Goal: Task Accomplishment & Management: Manage account settings

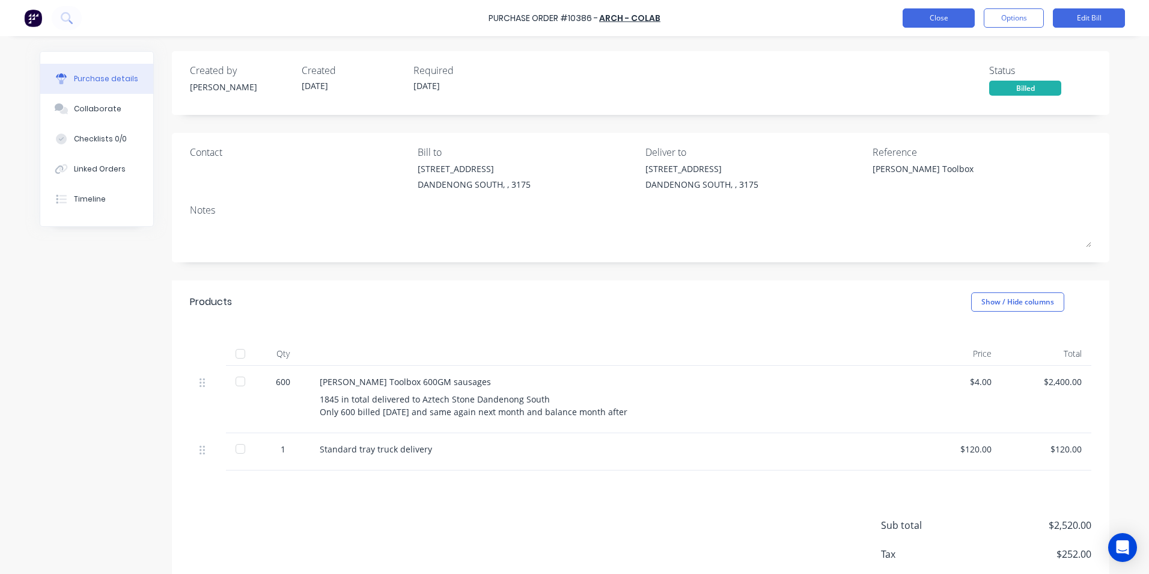
click at [926, 20] on button "Close" at bounding box center [939, 17] width 72 height 19
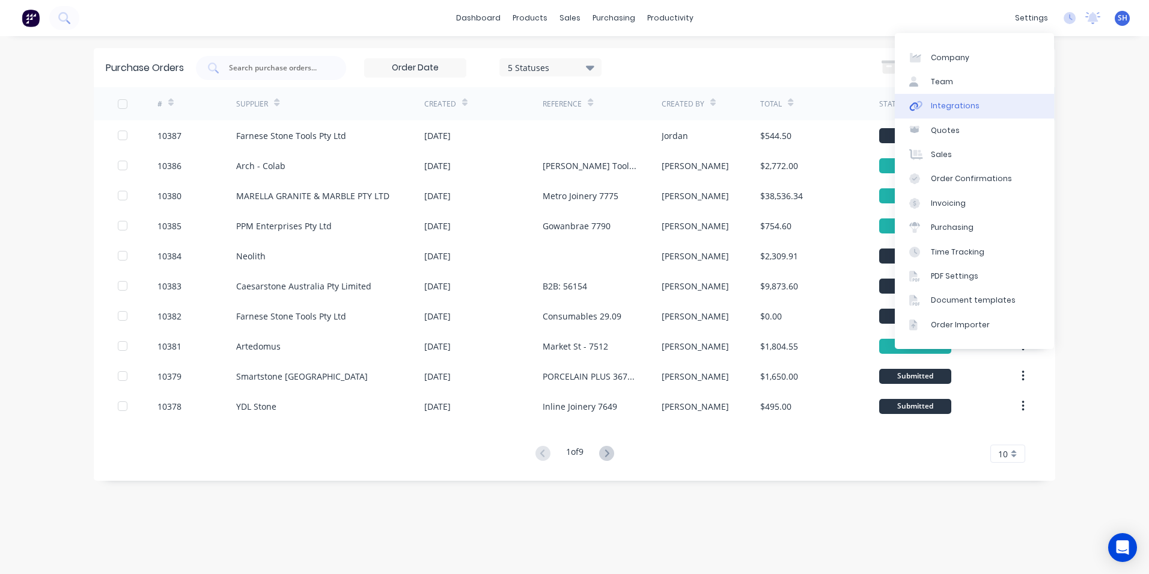
click at [984, 105] on link "Integrations" at bounding box center [974, 106] width 159 height 24
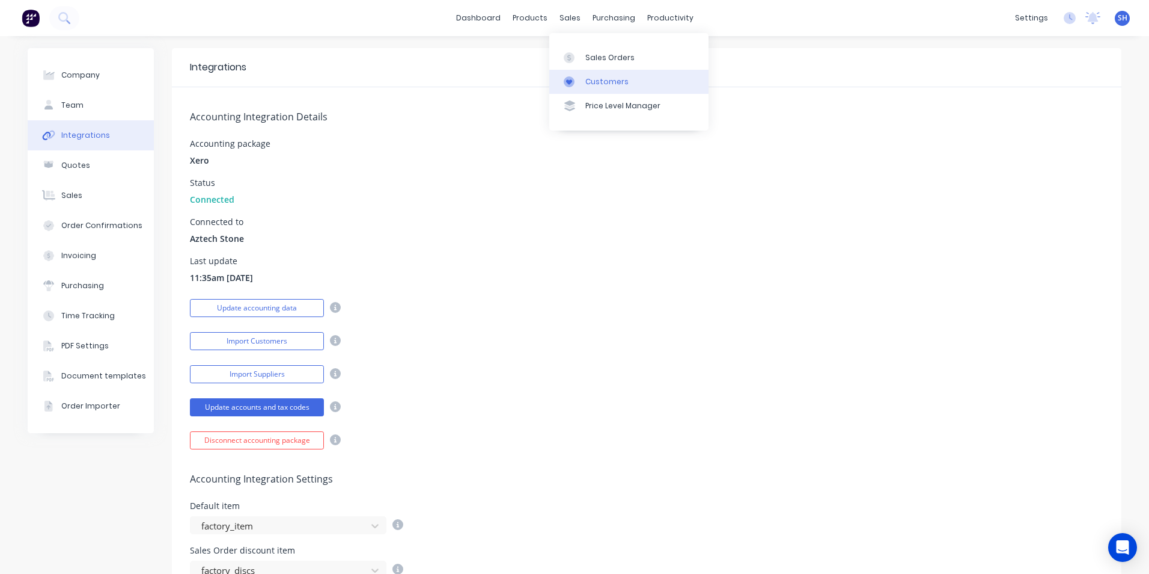
click at [588, 72] on link "Customers" at bounding box center [628, 82] width 159 height 24
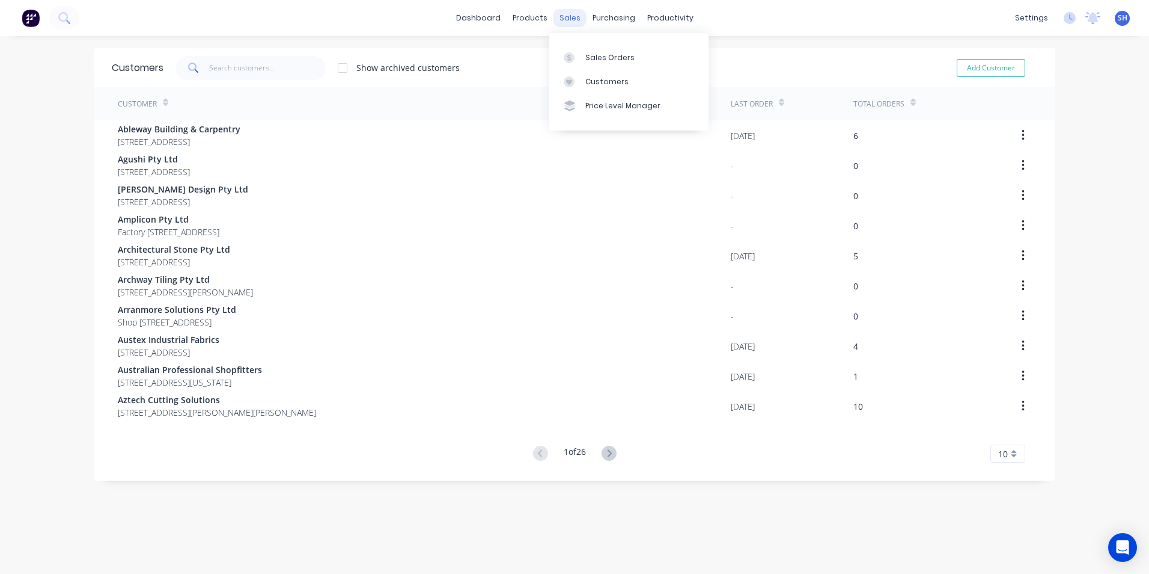
click at [554, 20] on div "sales" at bounding box center [570, 18] width 33 height 18
click at [590, 55] on div "Sales Orders" at bounding box center [610, 57] width 49 height 11
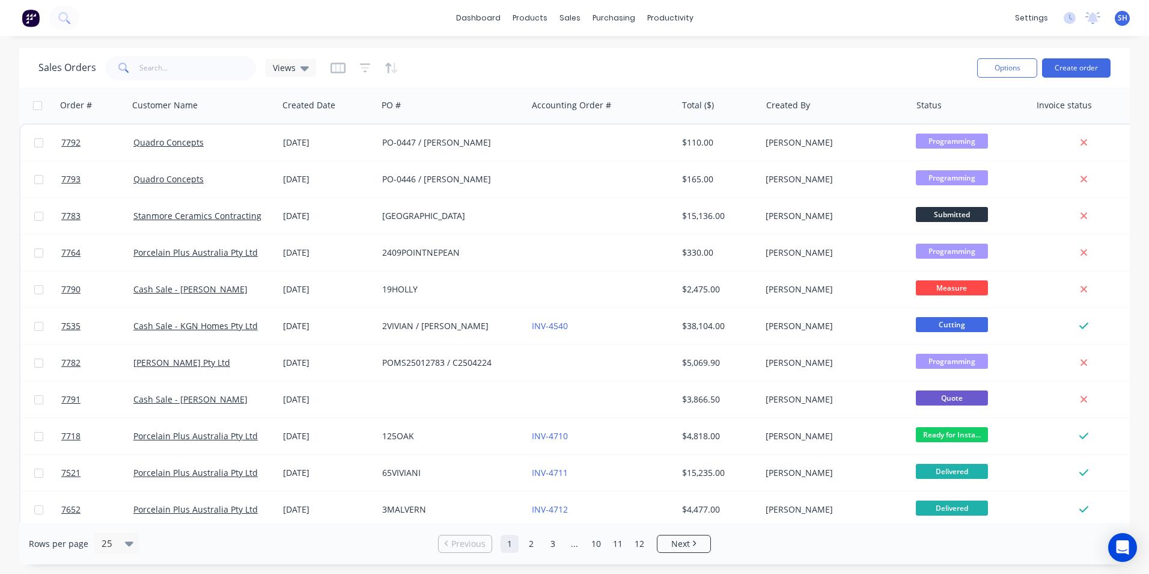
click at [165, 84] on div "Sales Orders Views Options Create order" at bounding box center [574, 67] width 1111 height 39
click at [161, 73] on input "text" at bounding box center [197, 68] width 117 height 24
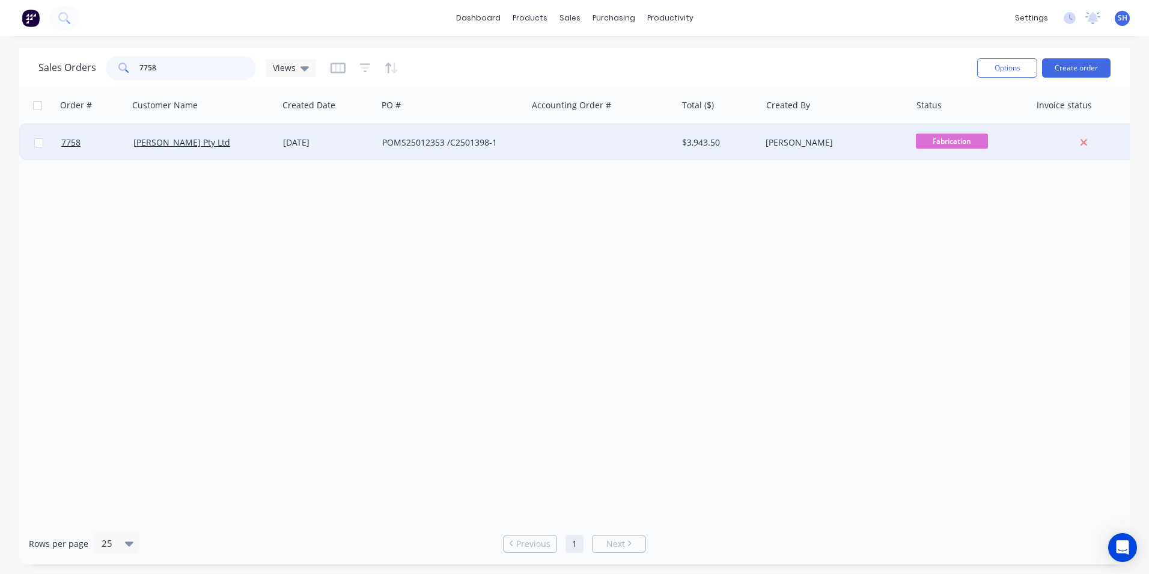
type input "7758"
click at [348, 142] on div "[DATE]" at bounding box center [328, 142] width 90 height 12
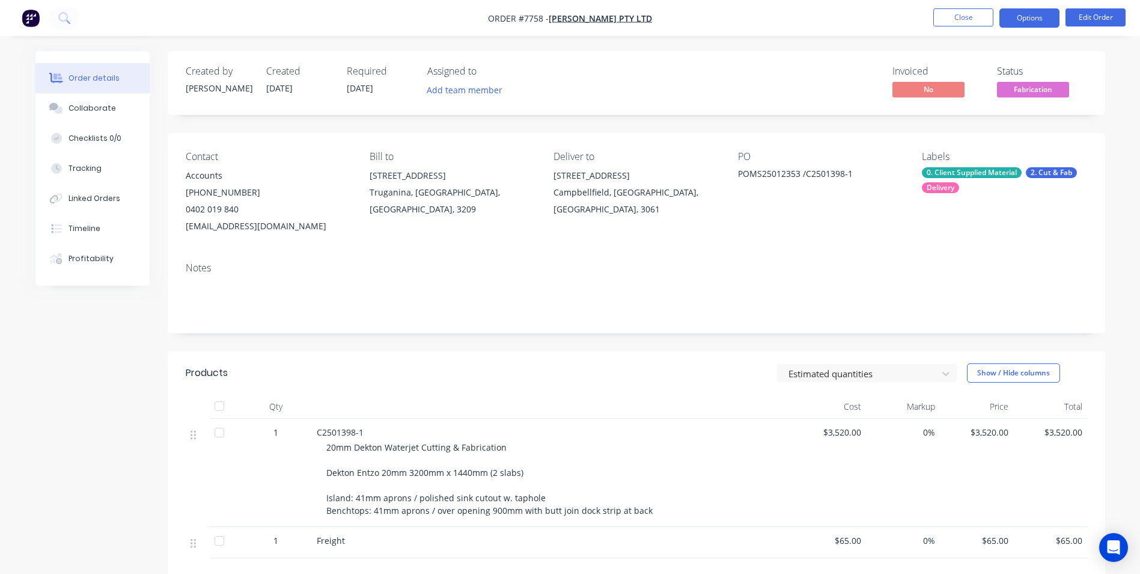
click at [1025, 25] on button "Options" at bounding box center [1030, 17] width 60 height 19
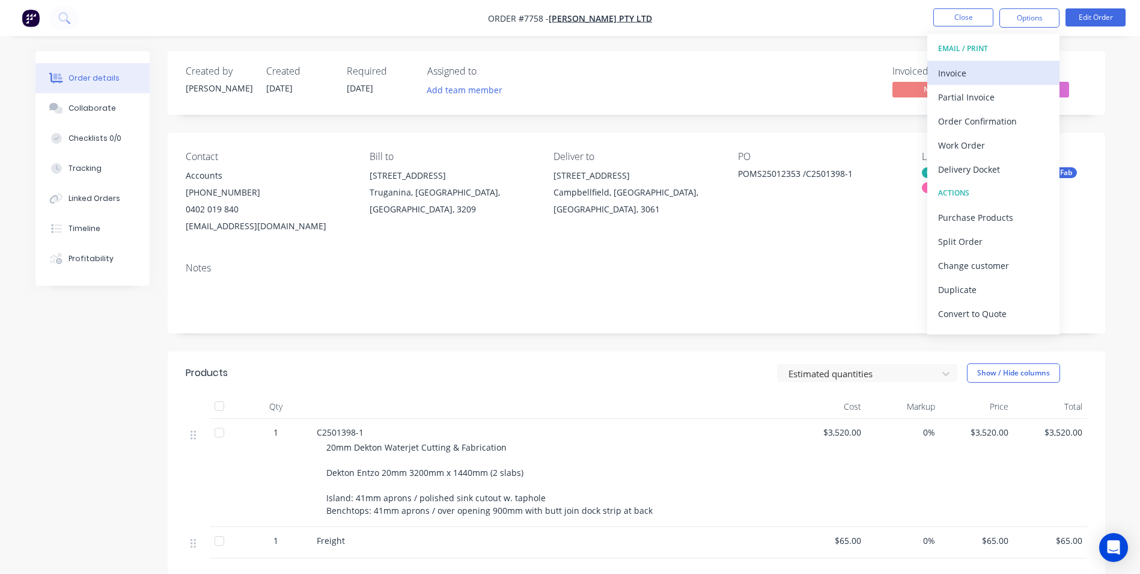
click at [984, 72] on div "Invoice" at bounding box center [993, 72] width 111 height 17
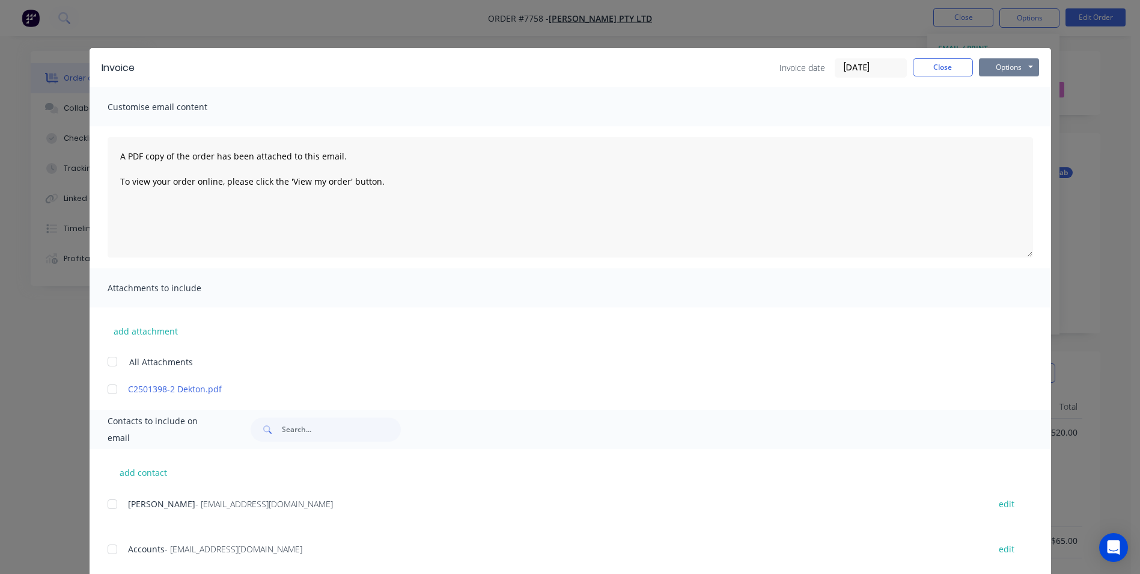
click at [1005, 69] on button "Options" at bounding box center [1009, 67] width 60 height 18
click at [1000, 111] on button "Print" at bounding box center [1017, 109] width 77 height 20
click at [925, 71] on button "Close" at bounding box center [943, 67] width 60 height 18
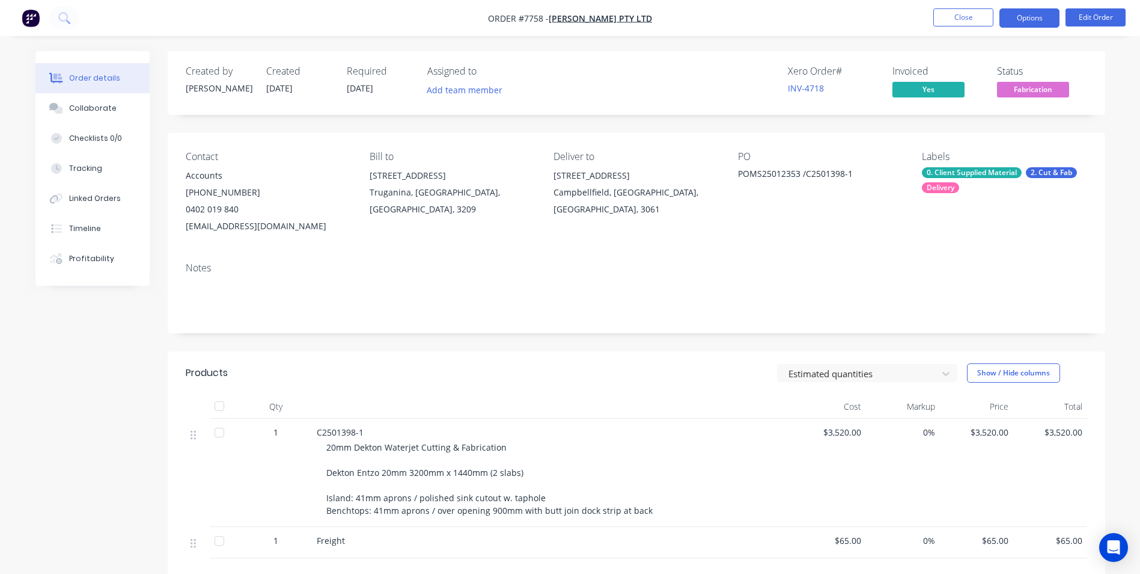
click at [1021, 23] on button "Options" at bounding box center [1030, 17] width 60 height 19
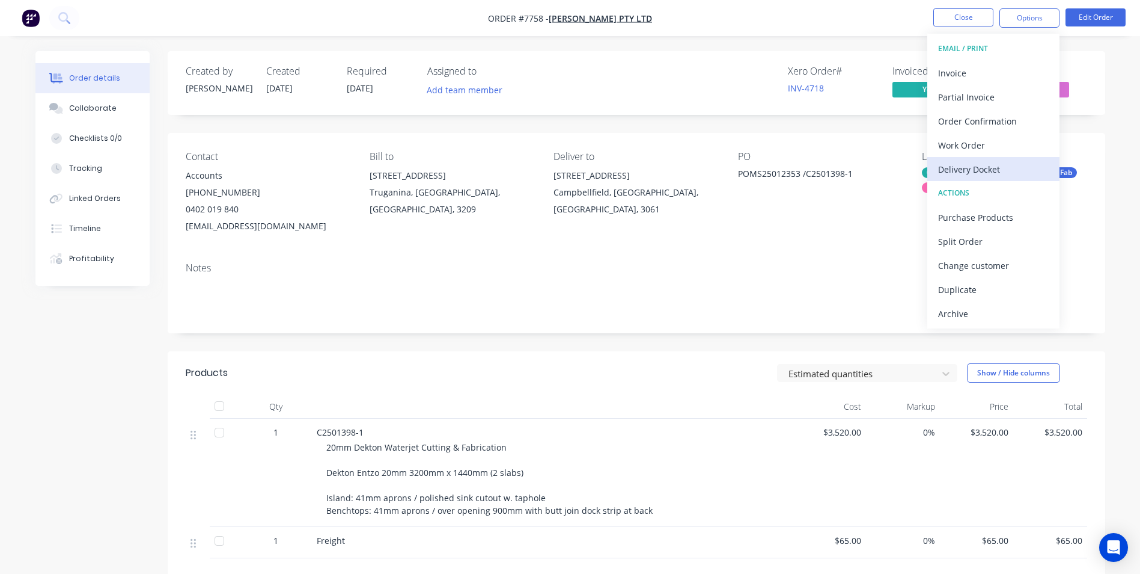
click at [1000, 168] on div "Delivery Docket" at bounding box center [993, 169] width 111 height 17
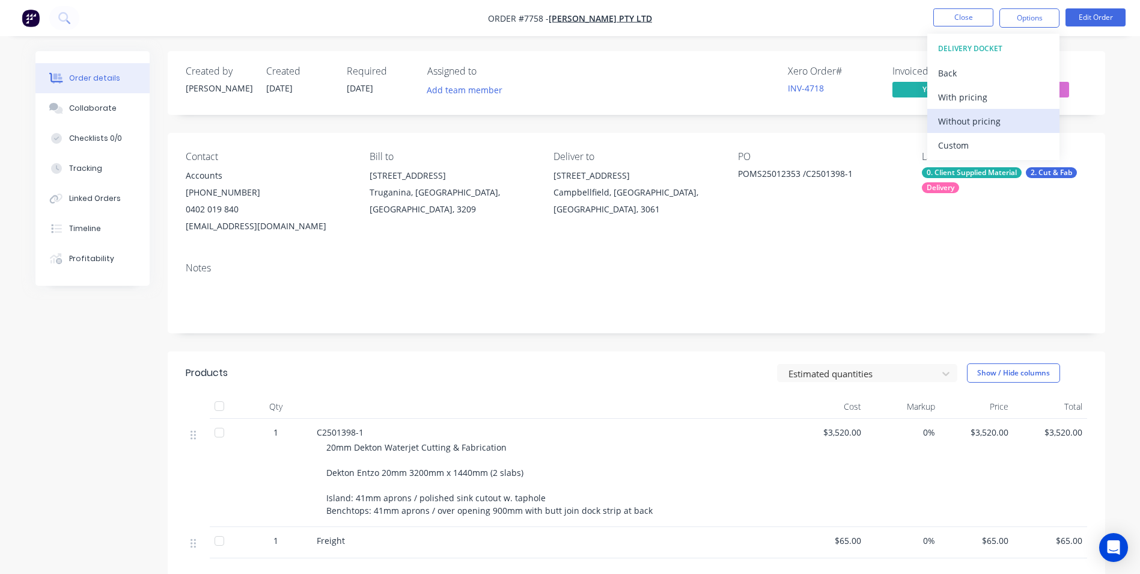
click at [981, 124] on div "Without pricing" at bounding box center [993, 120] width 111 height 17
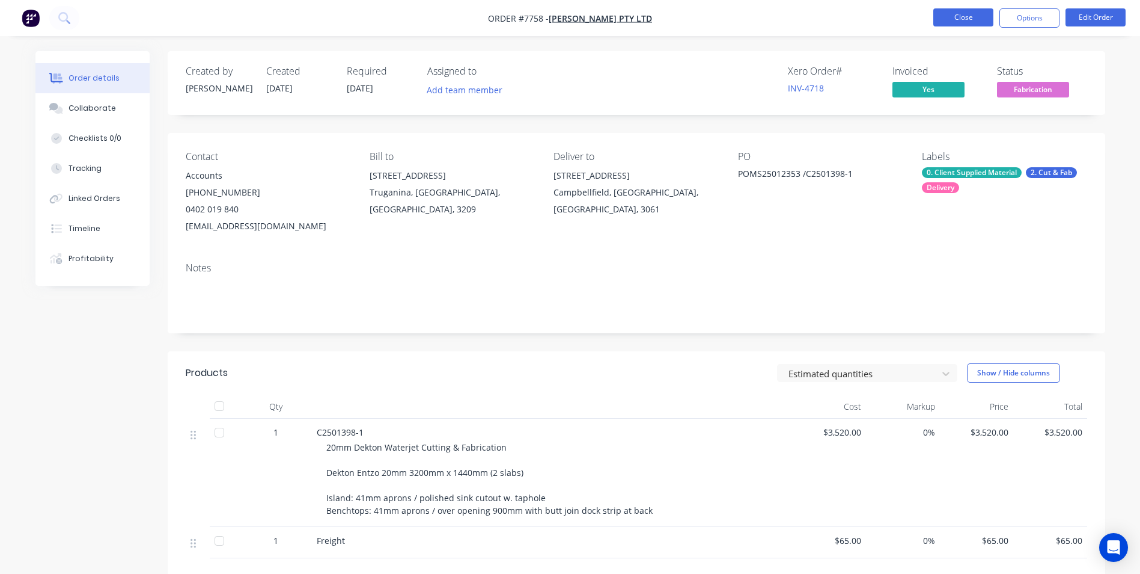
click at [938, 20] on button "Close" at bounding box center [964, 17] width 60 height 18
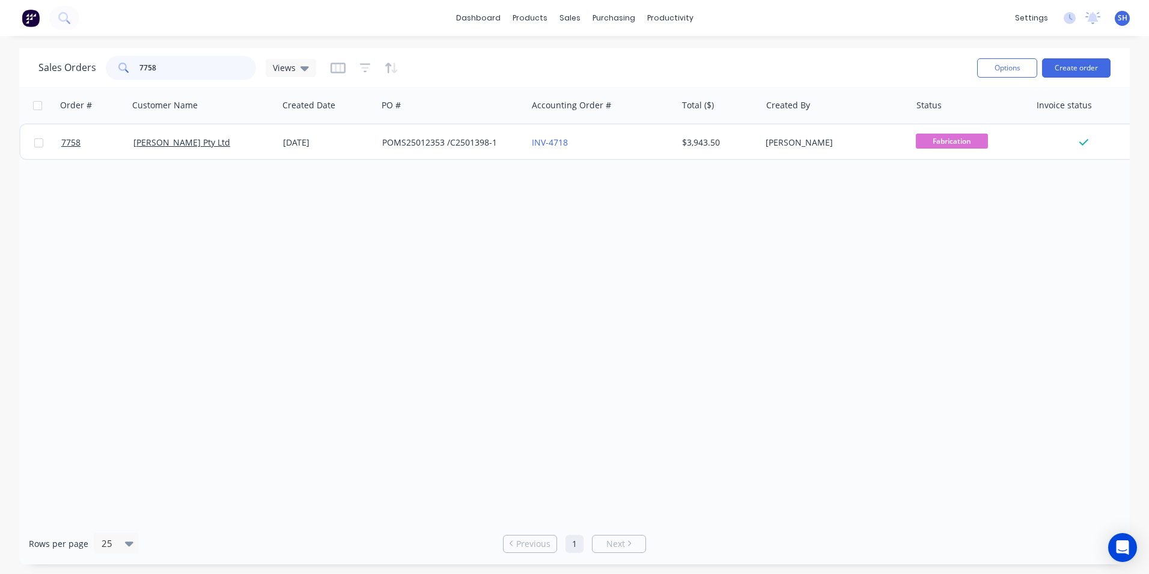
drag, startPoint x: 161, startPoint y: 69, endPoint x: 124, endPoint y: 66, distance: 36.9
click at [124, 66] on div "7758" at bounding box center [181, 68] width 150 height 24
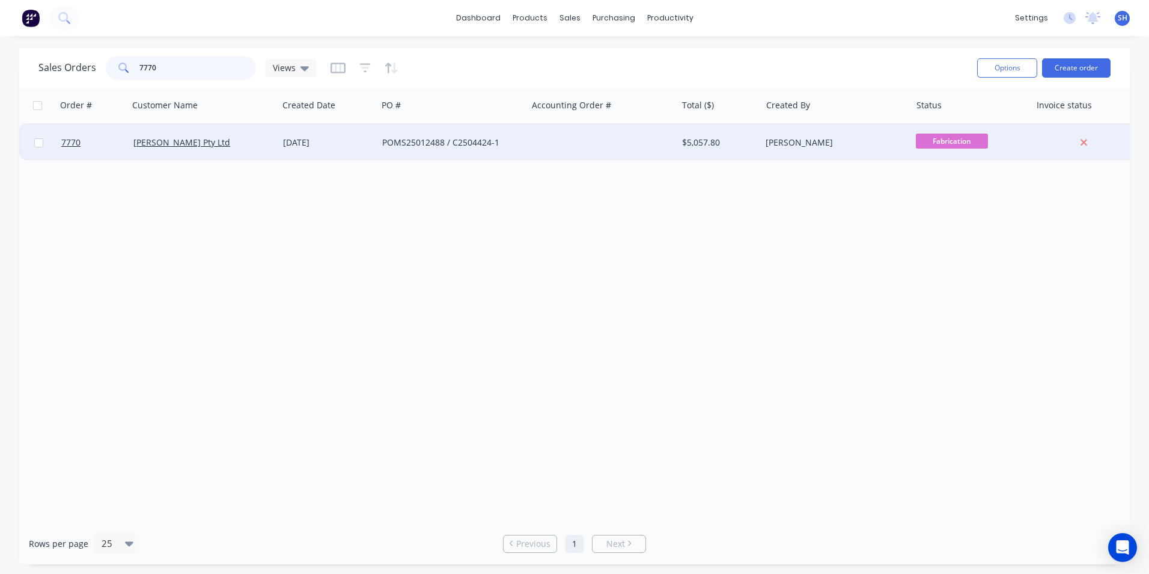
type input "7770"
click at [433, 147] on div "POMS25012488 / C2504424-1" at bounding box center [448, 142] width 133 height 12
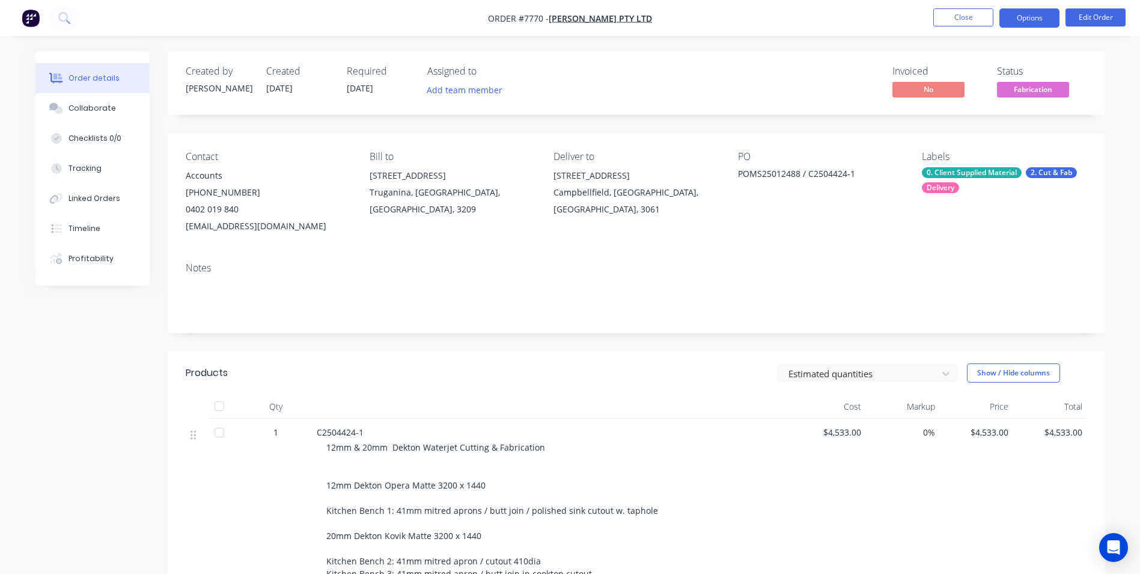
click at [1030, 23] on button "Options" at bounding box center [1030, 17] width 60 height 19
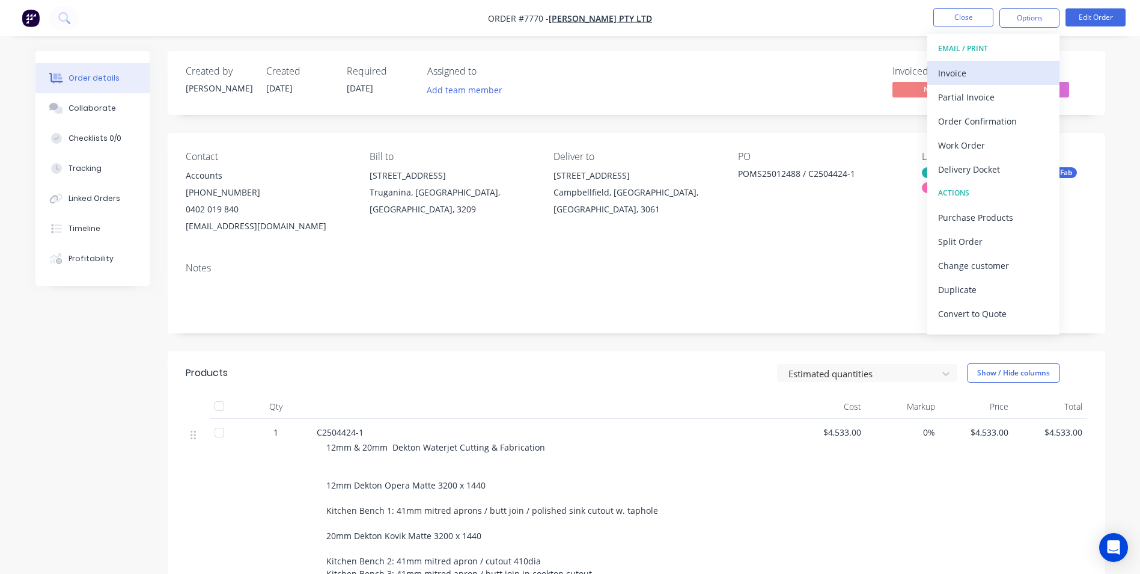
click at [992, 72] on div "Invoice" at bounding box center [993, 72] width 111 height 17
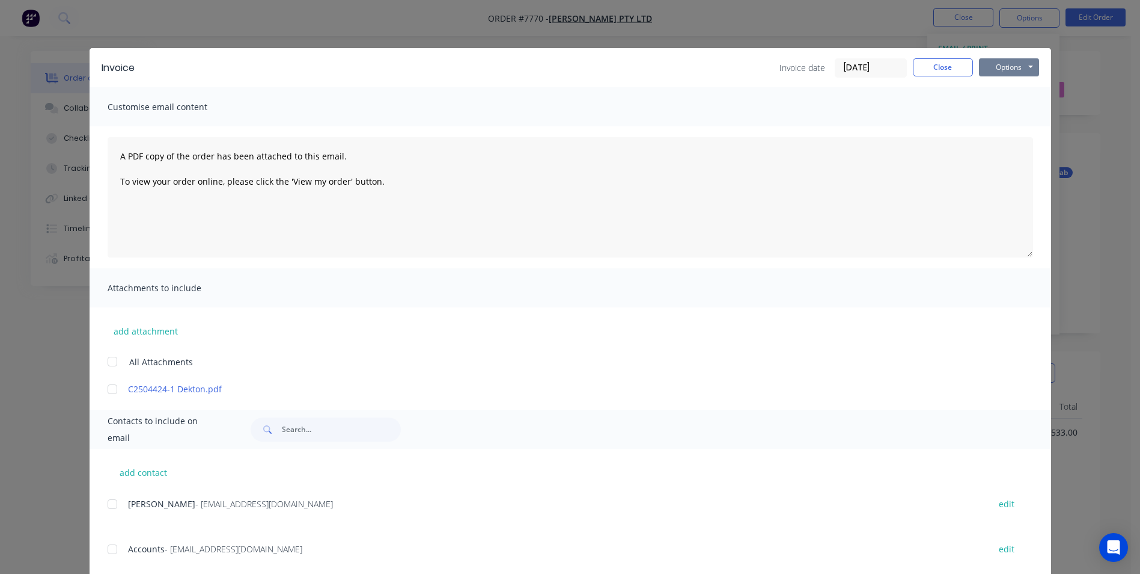
click at [1011, 72] on button "Options" at bounding box center [1009, 67] width 60 height 18
click at [1008, 106] on button "Print" at bounding box center [1017, 109] width 77 height 20
click at [937, 71] on button "Close" at bounding box center [943, 67] width 60 height 18
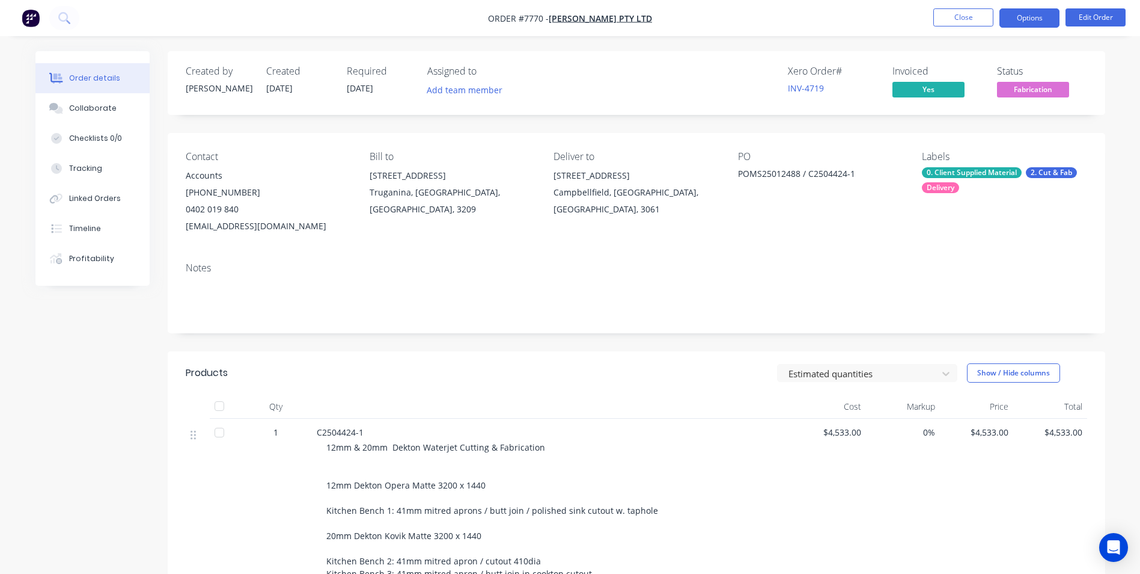
click at [1025, 17] on button "Options" at bounding box center [1030, 17] width 60 height 19
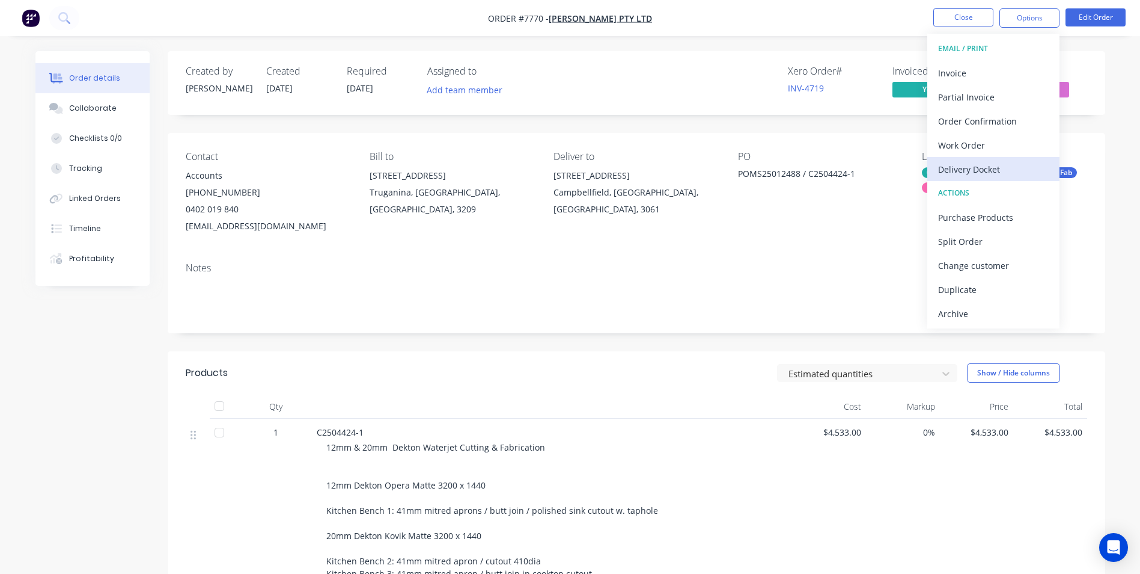
click at [993, 161] on div "Delivery Docket" at bounding box center [993, 169] width 111 height 17
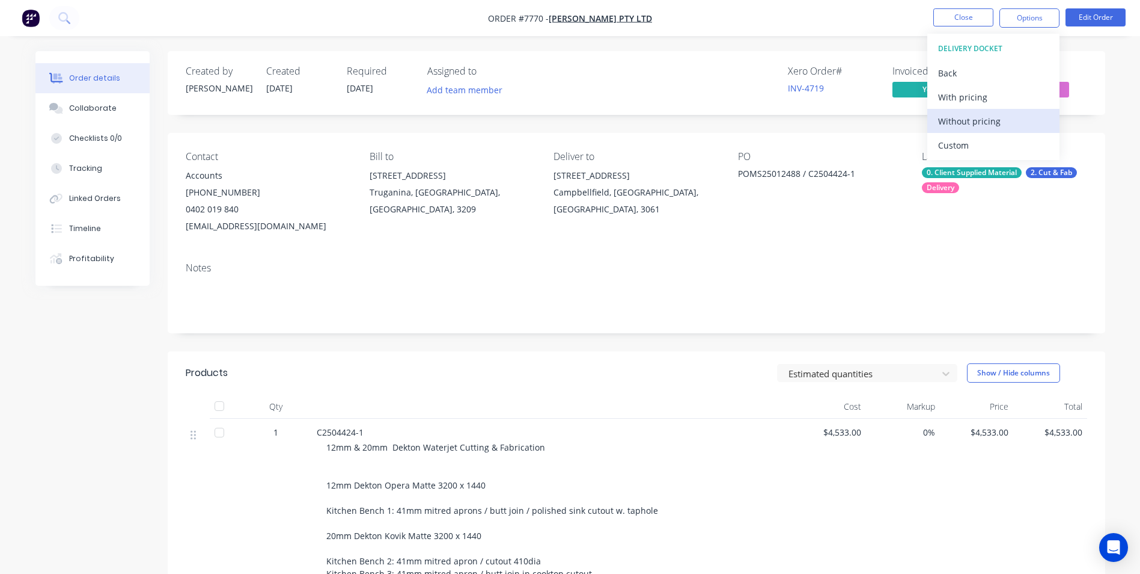
click at [975, 123] on div "Without pricing" at bounding box center [993, 120] width 111 height 17
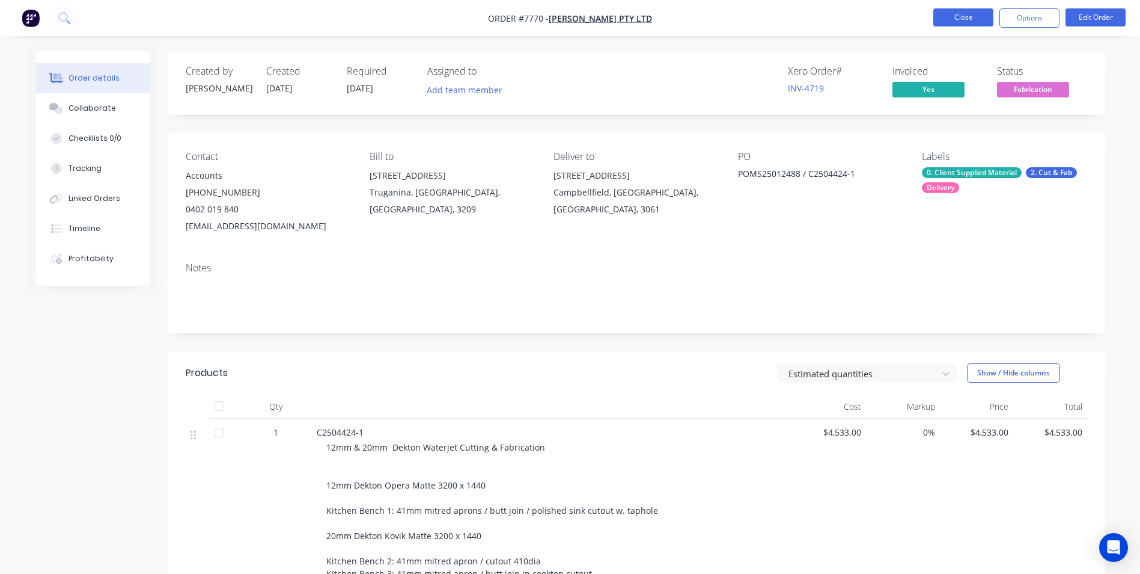
click at [965, 22] on button "Close" at bounding box center [964, 17] width 60 height 18
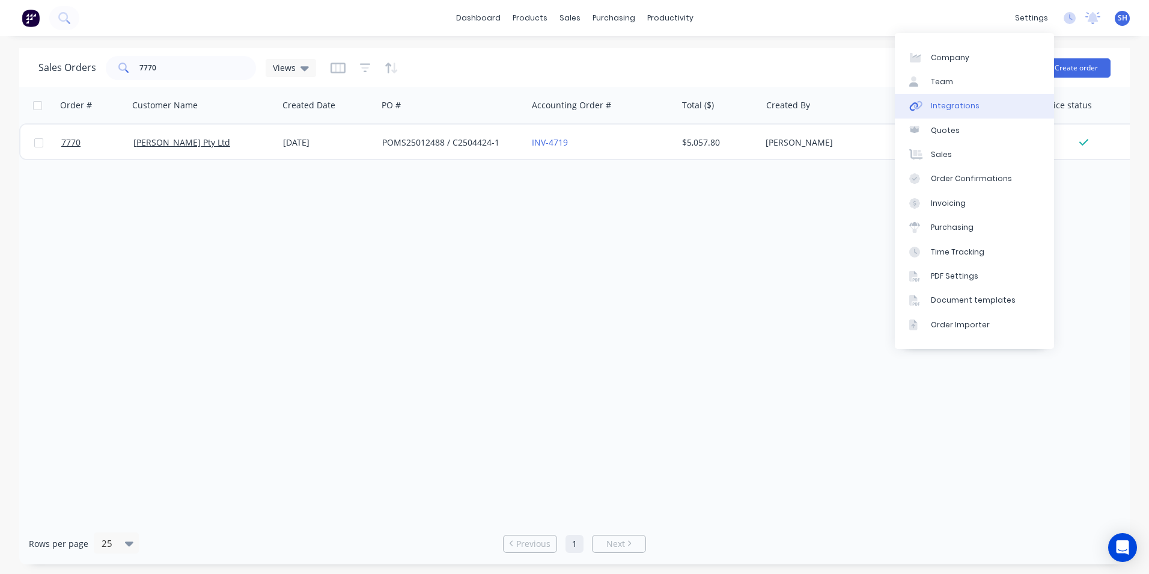
click at [982, 110] on link "Integrations" at bounding box center [974, 106] width 159 height 24
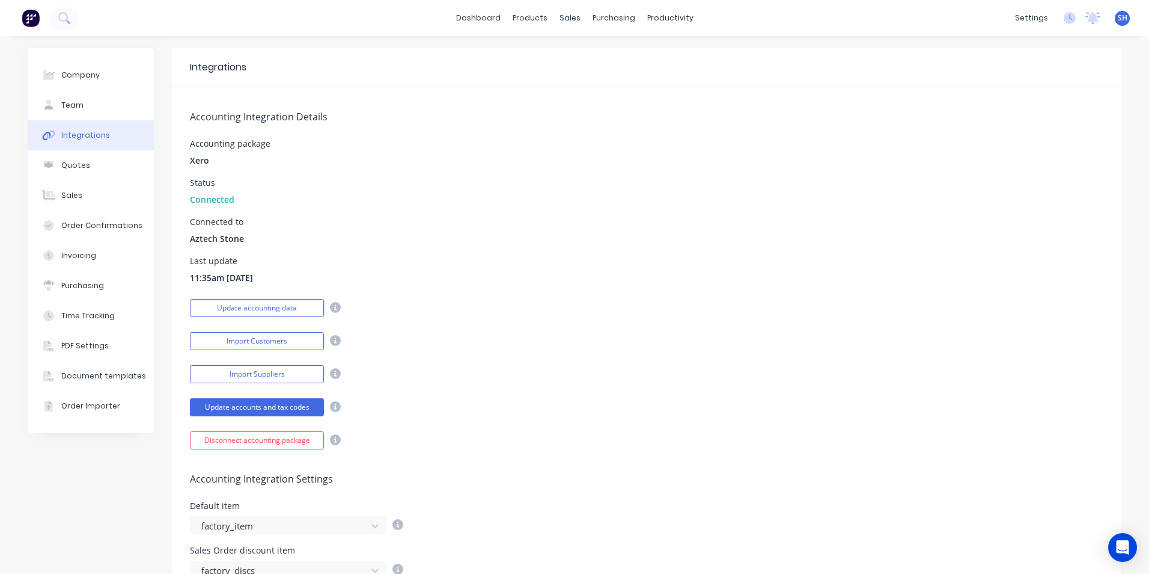
scroll to position [240, 0]
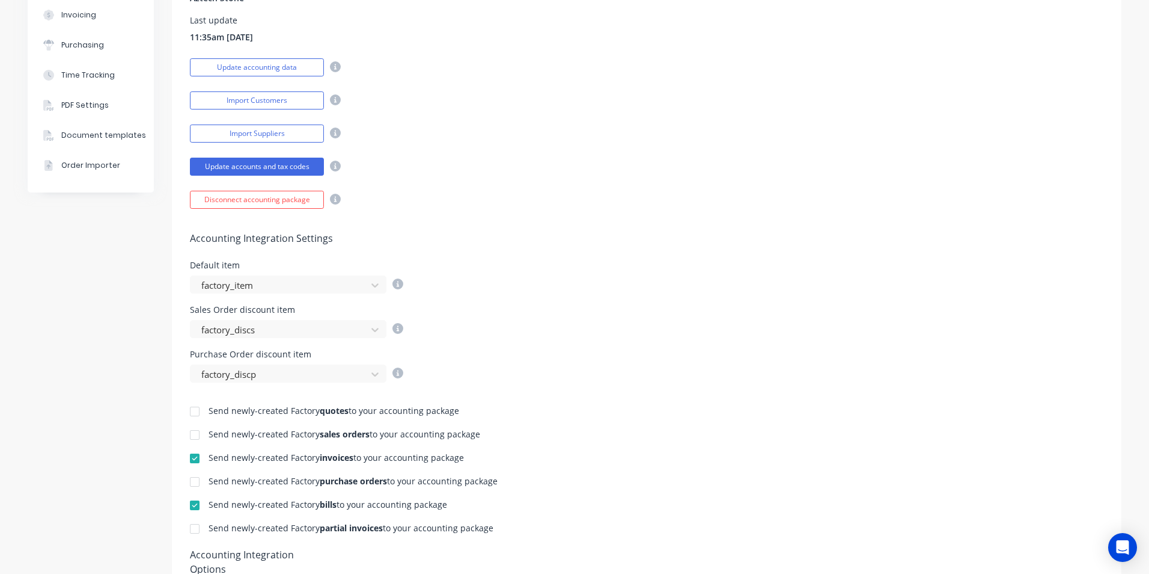
click at [192, 459] on div at bounding box center [195, 458] width 24 height 24
